Goal: Ask a question: Seek information or help from site administrators or community

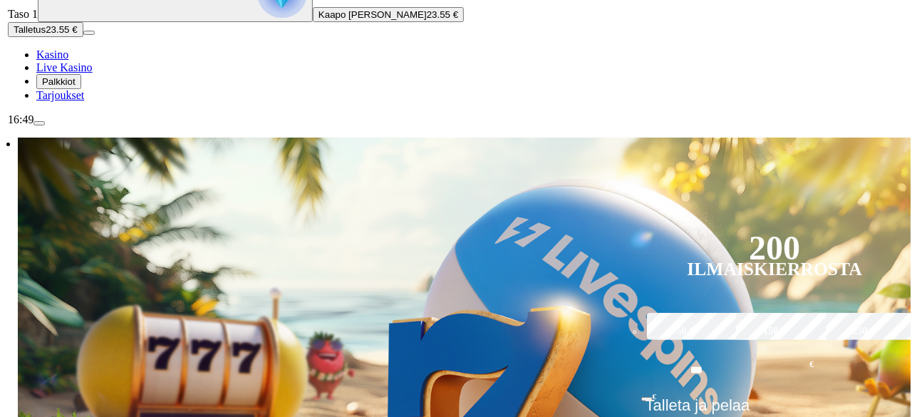
scroll to position [150, 0]
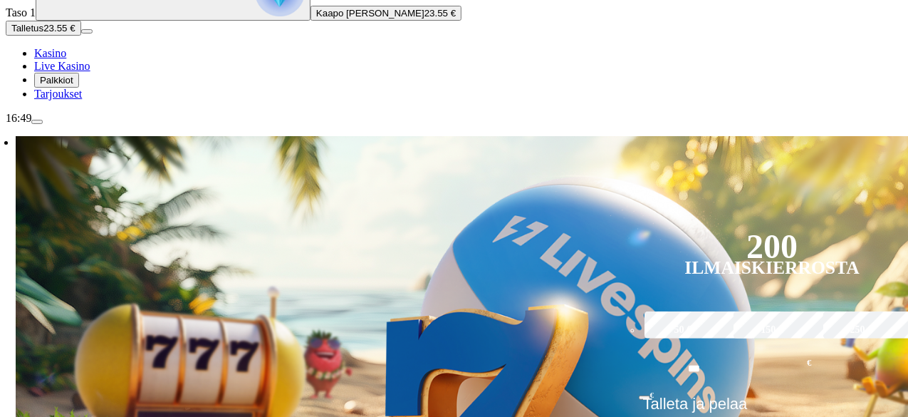
click at [37, 122] on span "menu icon" at bounding box center [37, 122] width 0 height 0
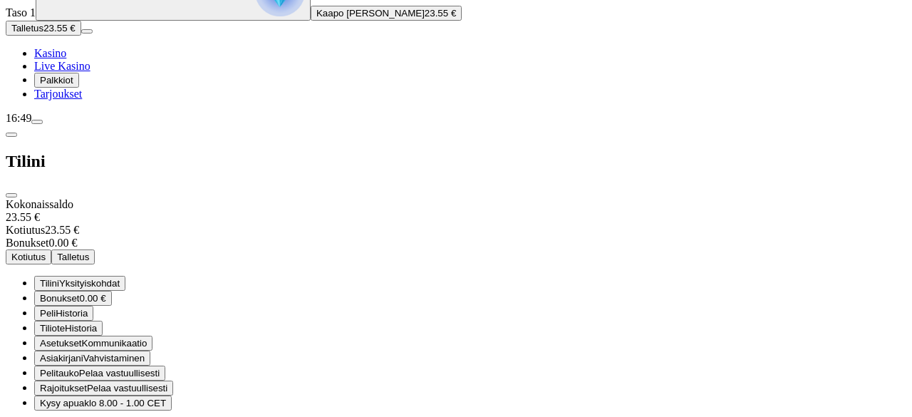
scroll to position [93, 0]
click at [84, 397] on span "Kysy apua" at bounding box center [62, 402] width 44 height 11
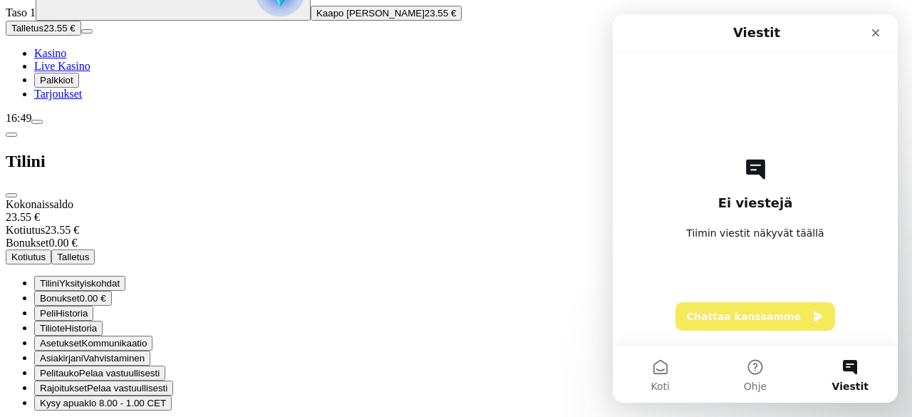
scroll to position [0, 0]
click at [711, 325] on button "Chattaa kanssamme" at bounding box center [755, 316] width 160 height 28
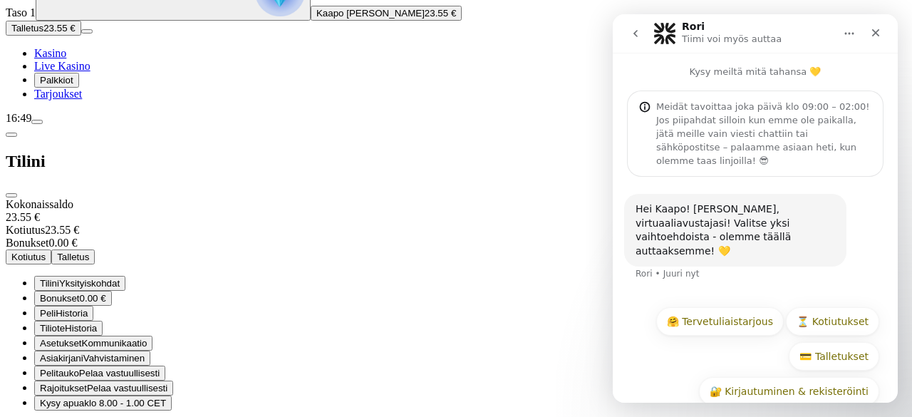
scroll to position [33, 0]
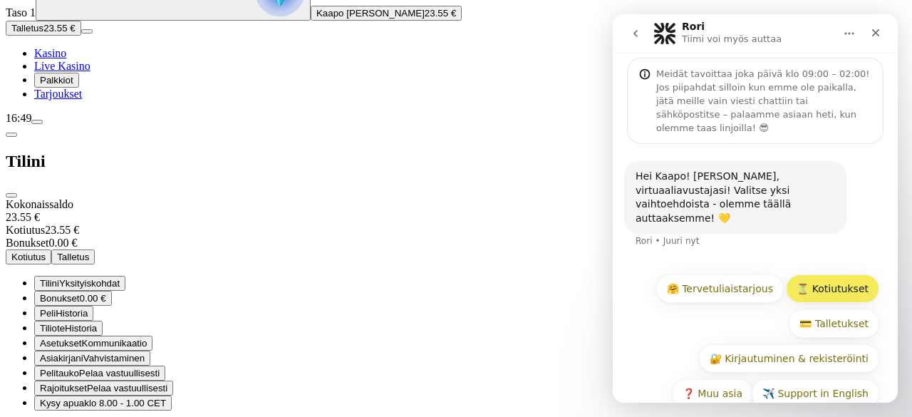
click at [813, 274] on button "⏳ Kotiutukset" at bounding box center [832, 288] width 93 height 28
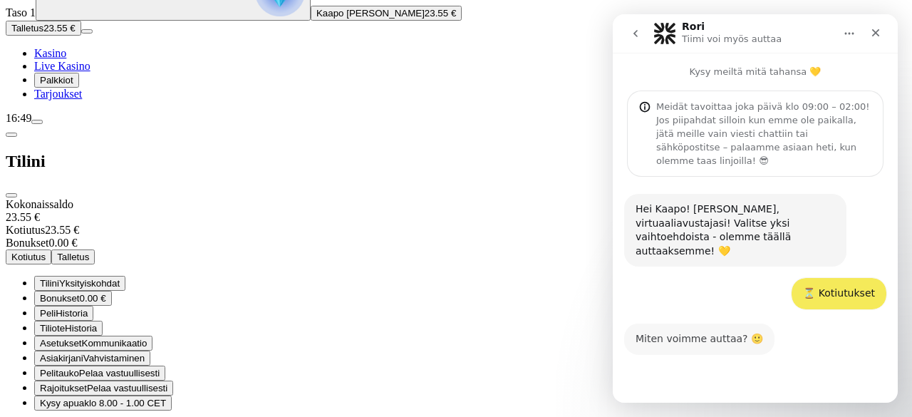
scroll to position [103, 0]
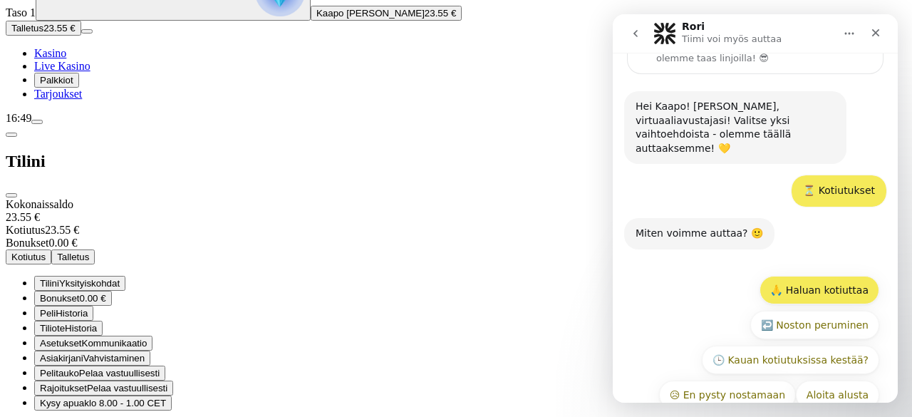
click at [822, 276] on button "🙏 Haluan kotiuttaa" at bounding box center [819, 290] width 120 height 28
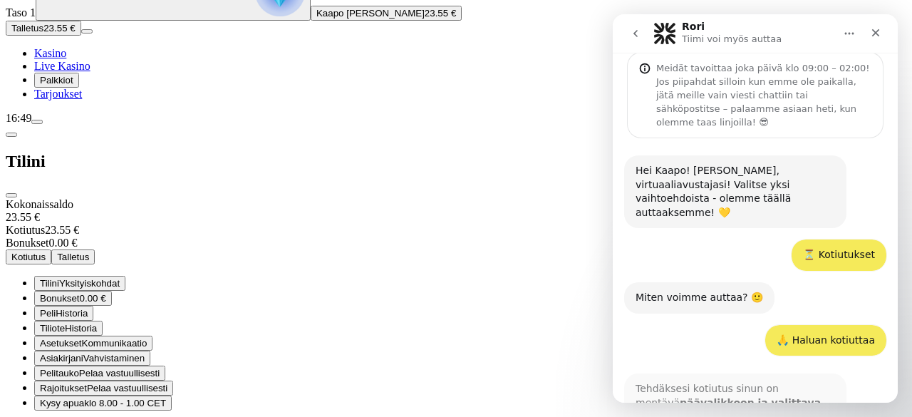
scroll to position [195, 0]
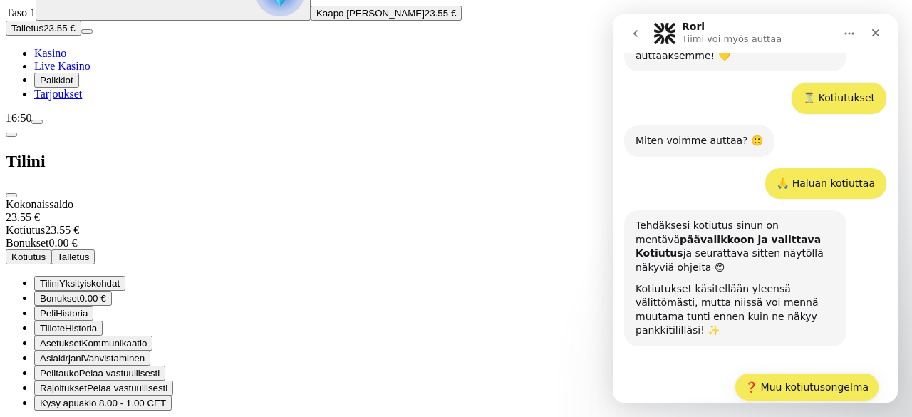
click at [824, 373] on button "❓ Muu kotiutusongelma" at bounding box center [806, 387] width 145 height 28
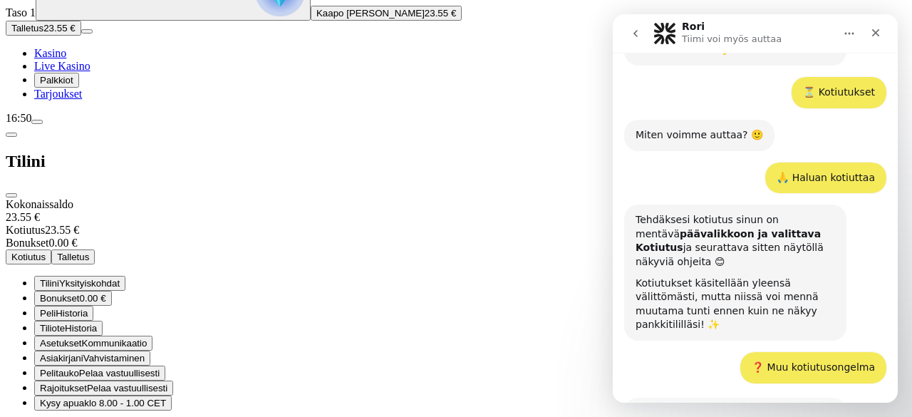
scroll to position [350, 0]
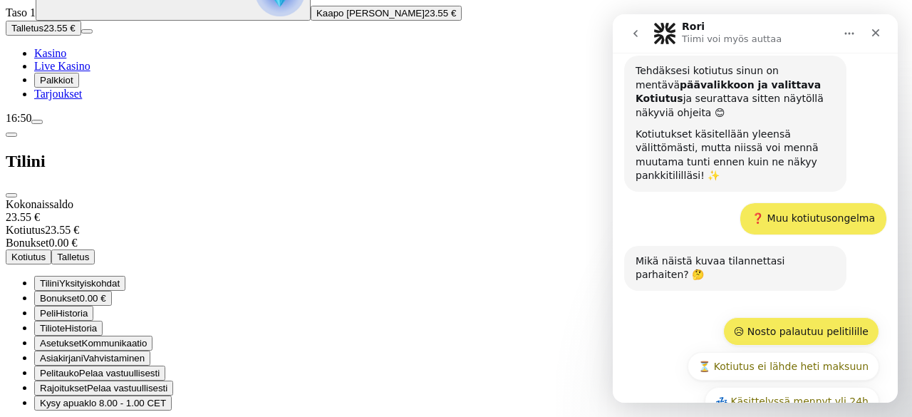
click at [846, 317] on button "😥 Nosto palautuu pelitilille" at bounding box center [801, 331] width 156 height 28
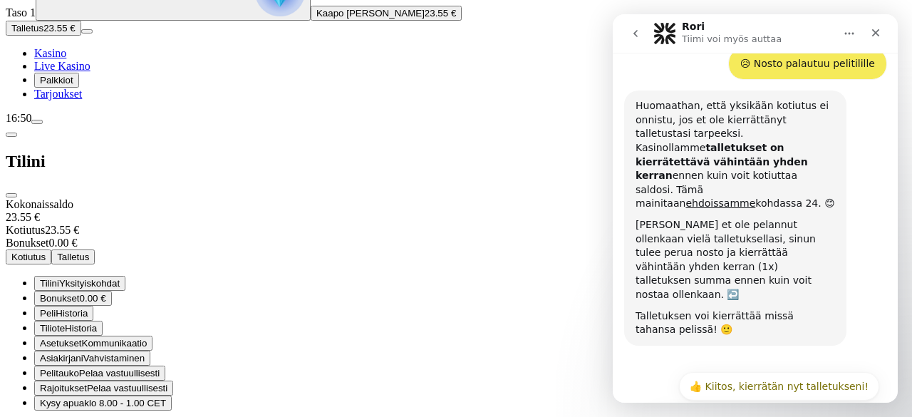
scroll to position [616, 0]
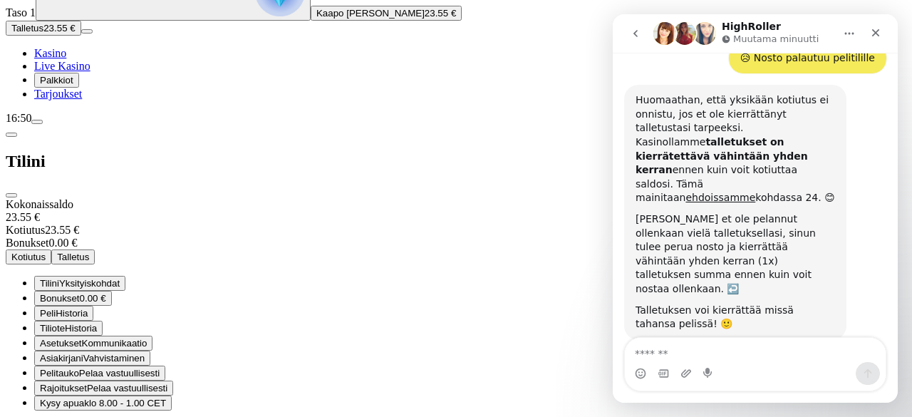
scroll to position [660, 0]
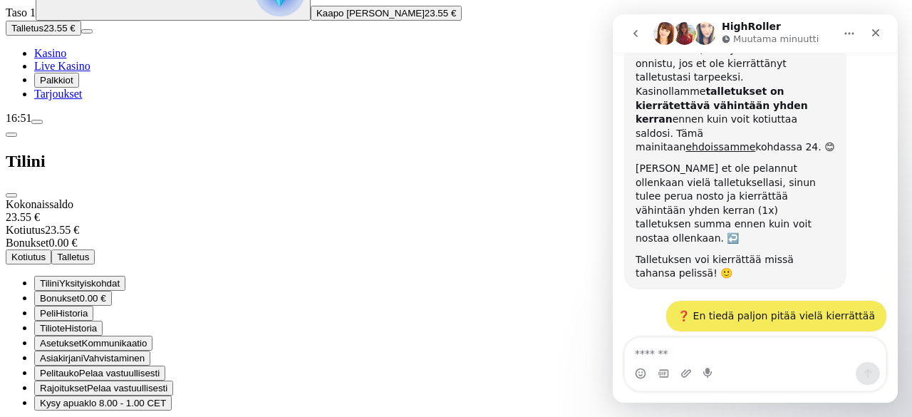
click at [37, 122] on span "menu icon" at bounding box center [37, 122] width 0 height 0
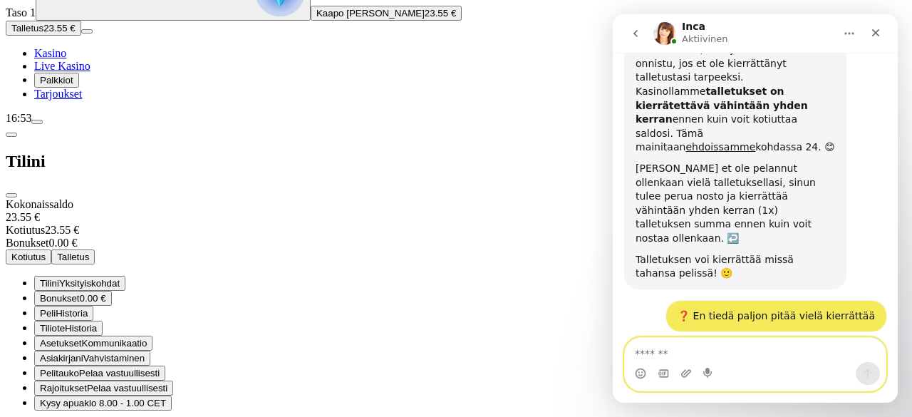
scroll to position [735, 0]
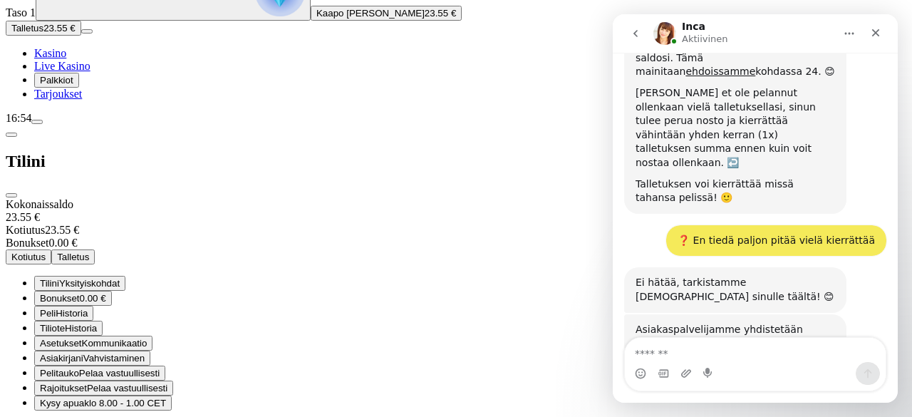
click at [46, 251] on span "Kotiutus" at bounding box center [28, 256] width 34 height 11
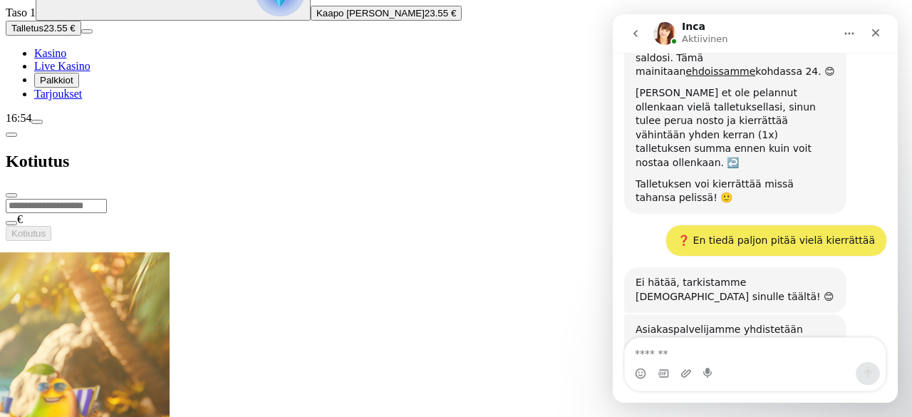
click at [107, 199] on input "number" at bounding box center [56, 206] width 101 height 14
type input "*"
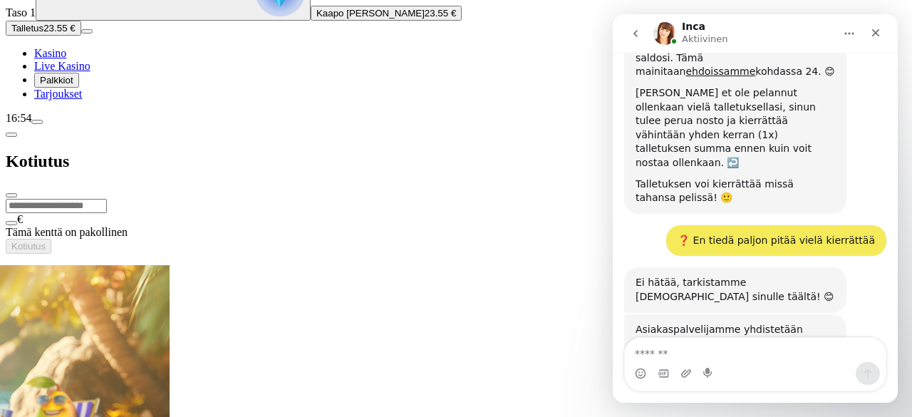
click at [11, 195] on span "close icon" at bounding box center [11, 195] width 0 height 0
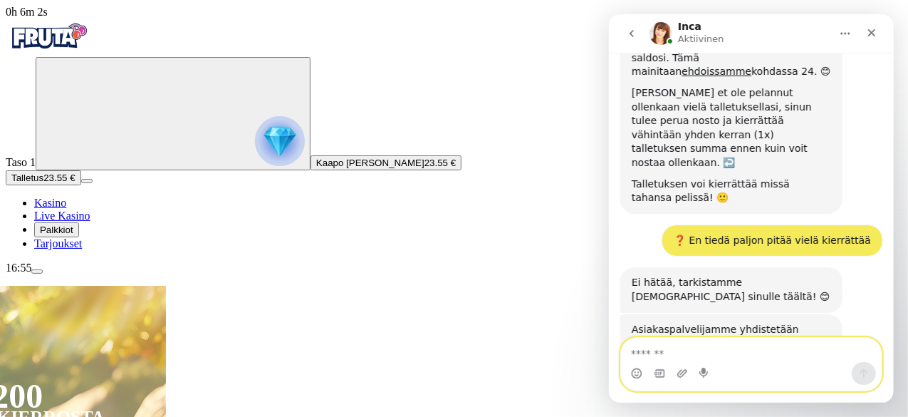
scroll to position [767, 0]
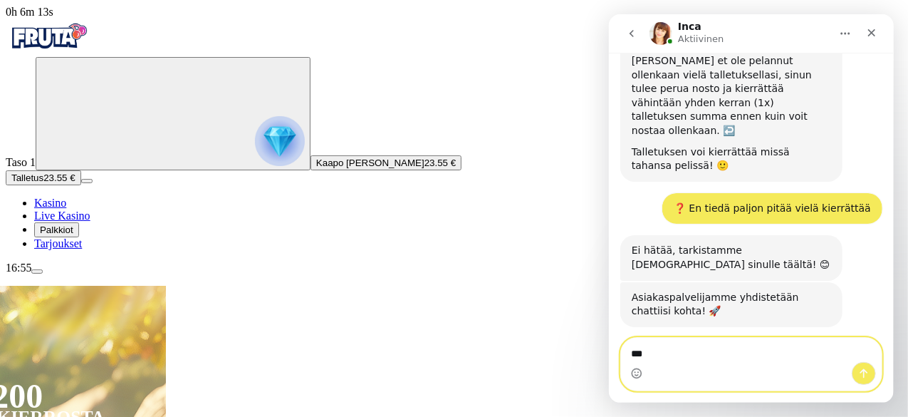
type textarea "***"
click at [856, 373] on button "Lähetä viesti…" at bounding box center [863, 373] width 24 height 23
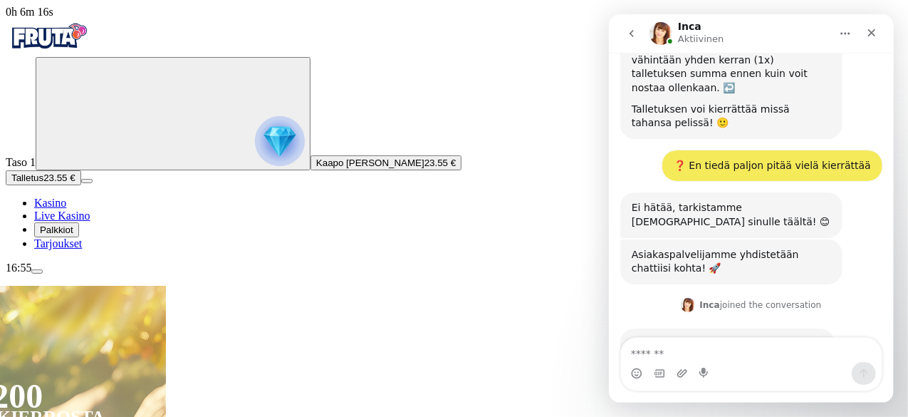
click at [865, 32] on div "Sulje" at bounding box center [871, 33] width 26 height 26
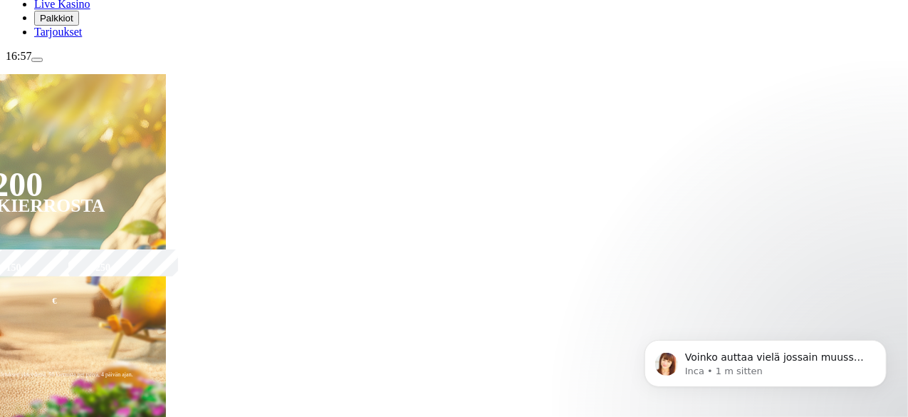
scroll to position [208, 0]
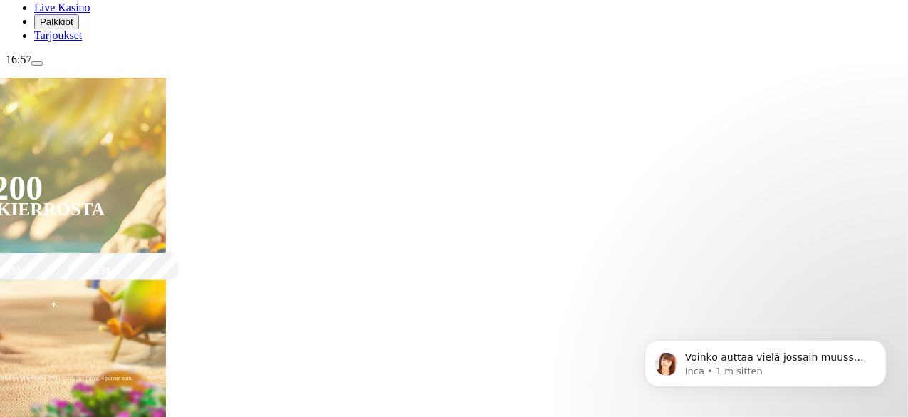
type input "*"
type input "*******"
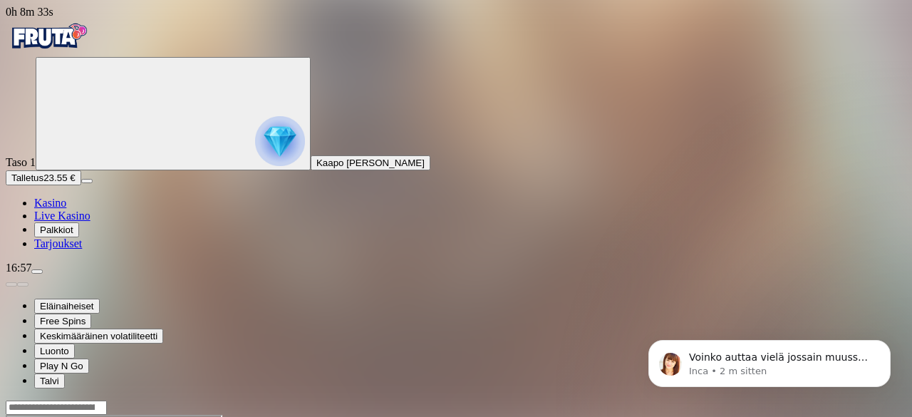
scroll to position [852, 0]
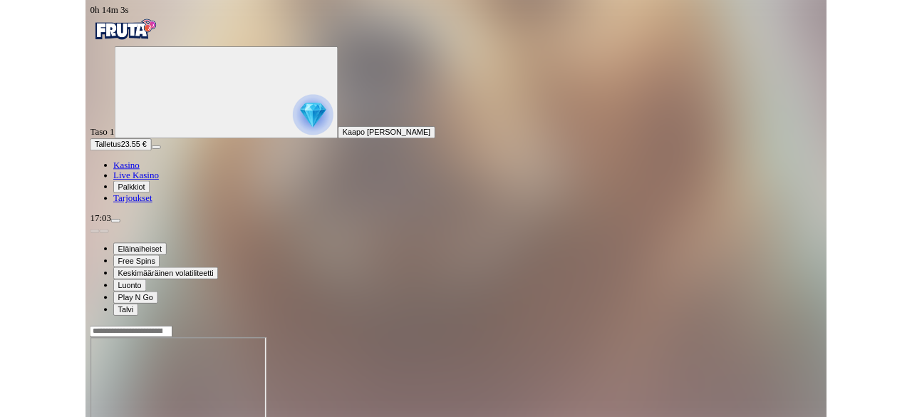
scroll to position [992, 0]
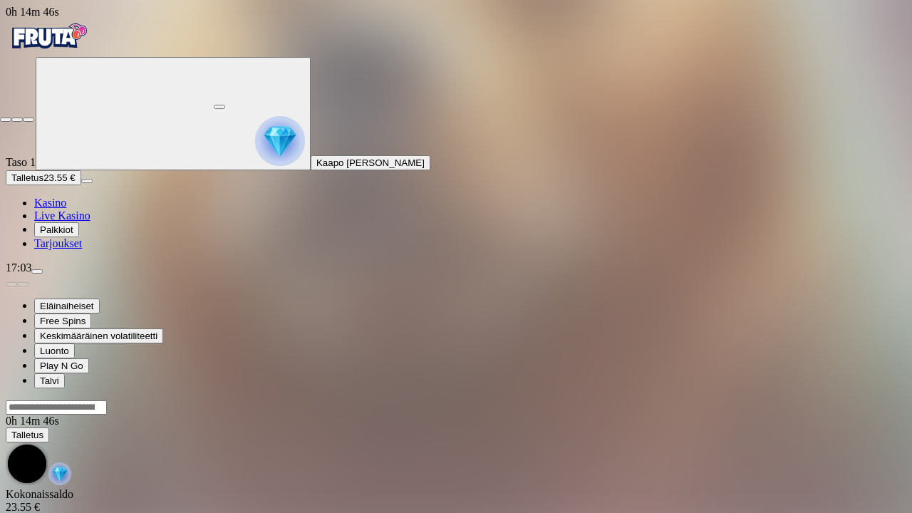
click at [6, 120] on span "close icon" at bounding box center [6, 120] width 0 height 0
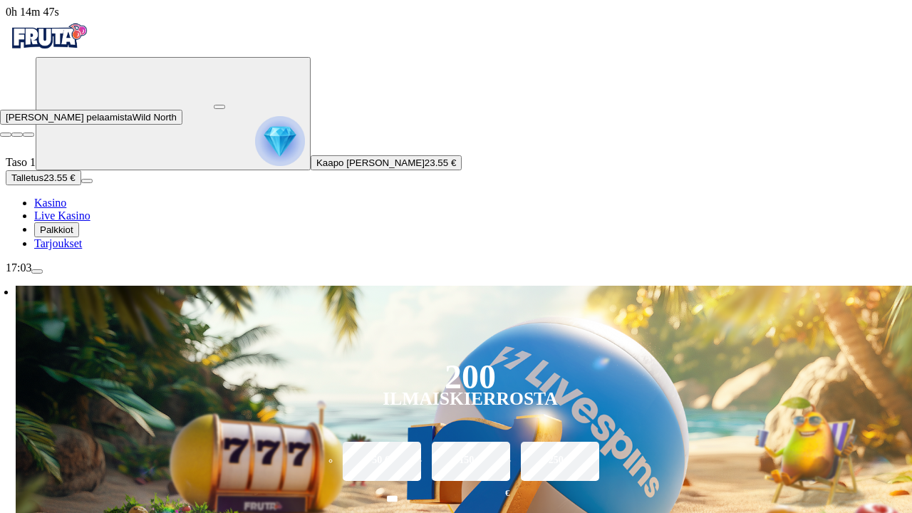
click at [225, 105] on button "button" at bounding box center [219, 107] width 11 height 4
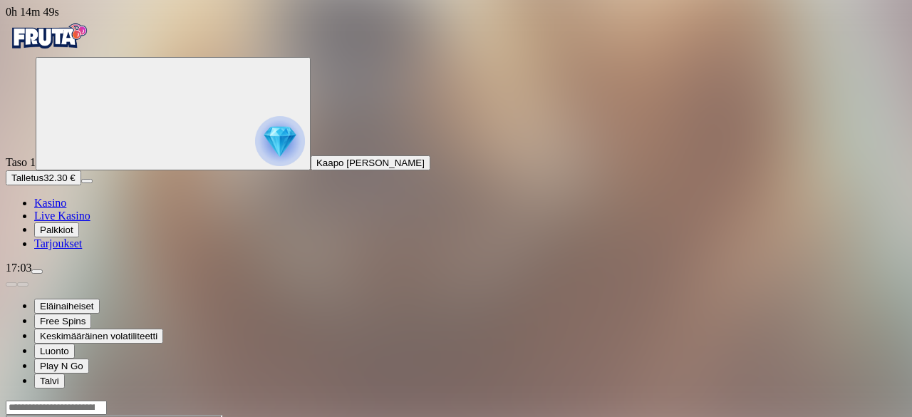
scroll to position [1087, 0]
